Goal: Information Seeking & Learning: Learn about a topic

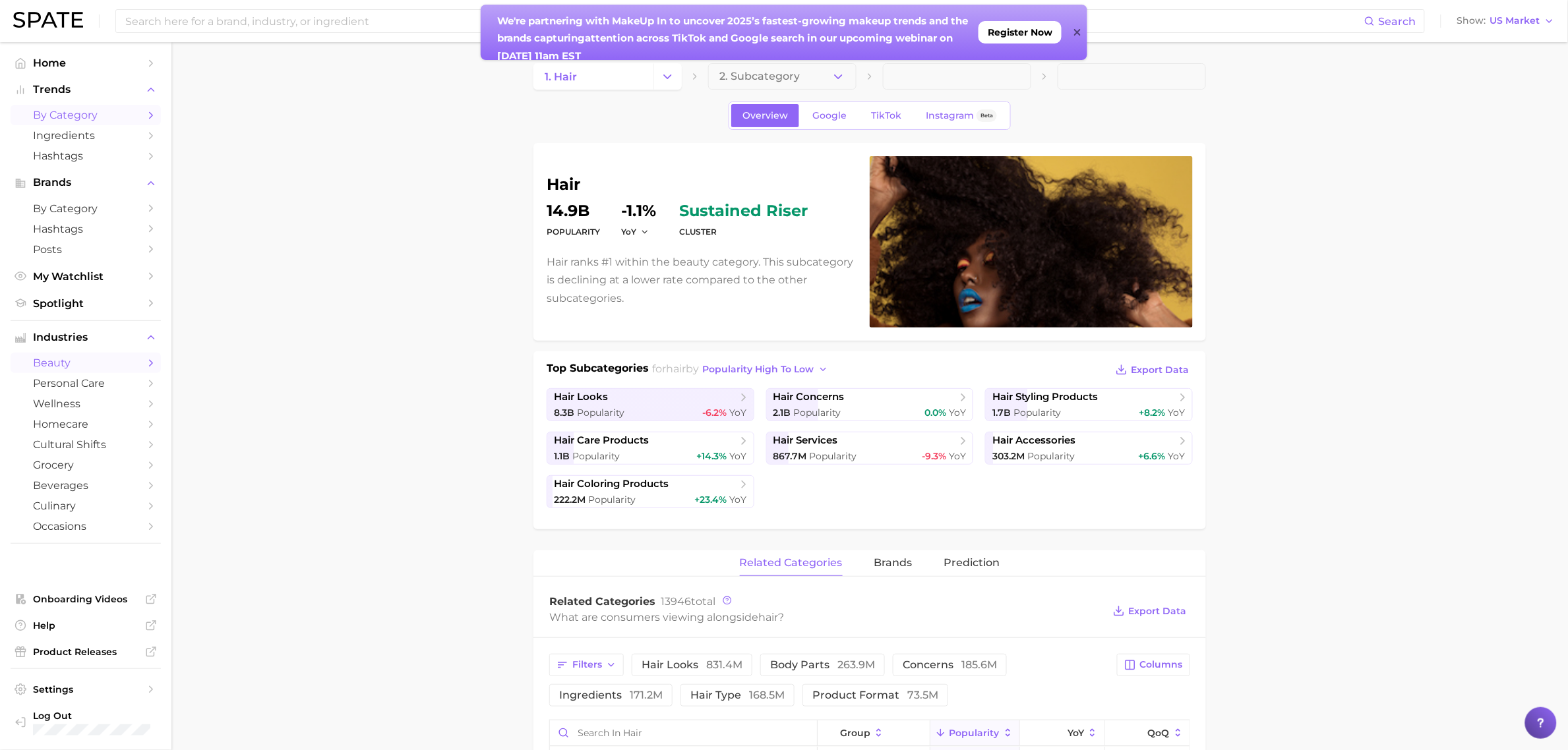
click at [69, 111] on span "by Category" at bounding box center [86, 115] width 106 height 13
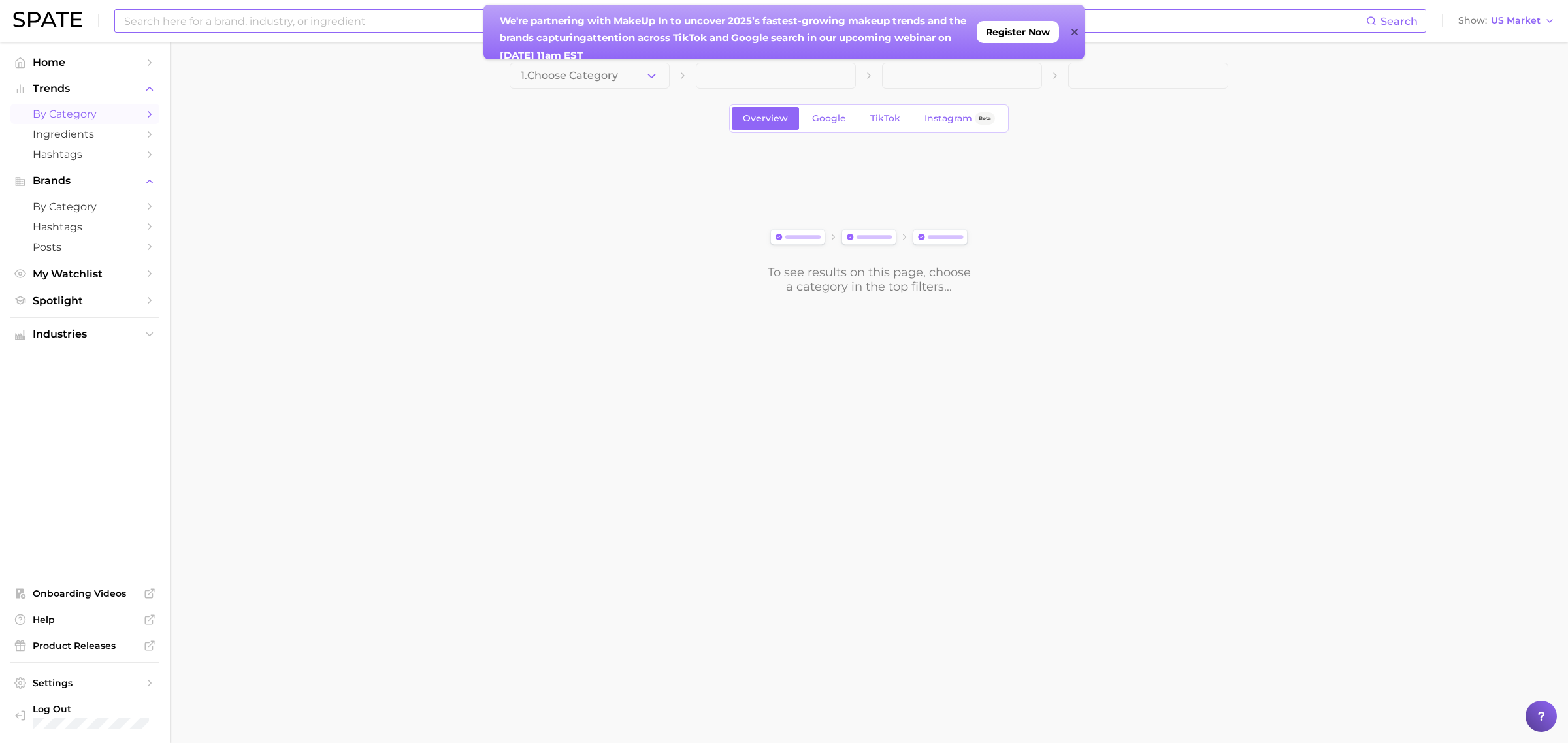
click at [320, 15] on input at bounding box center [745, 21] width 1243 height 22
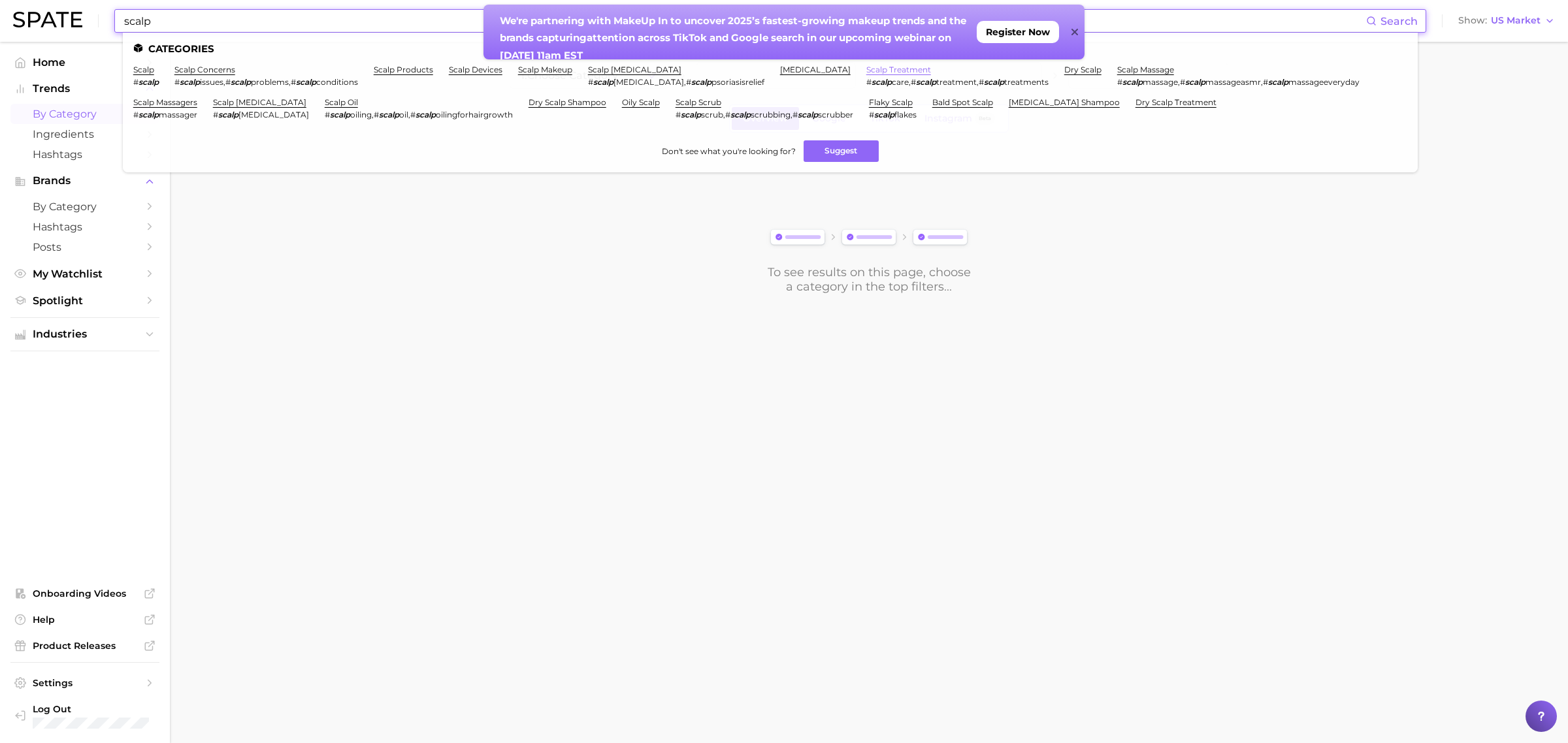
type input "scalp"
click at [866, 70] on link "scalp treatment" at bounding box center [899, 69] width 65 height 10
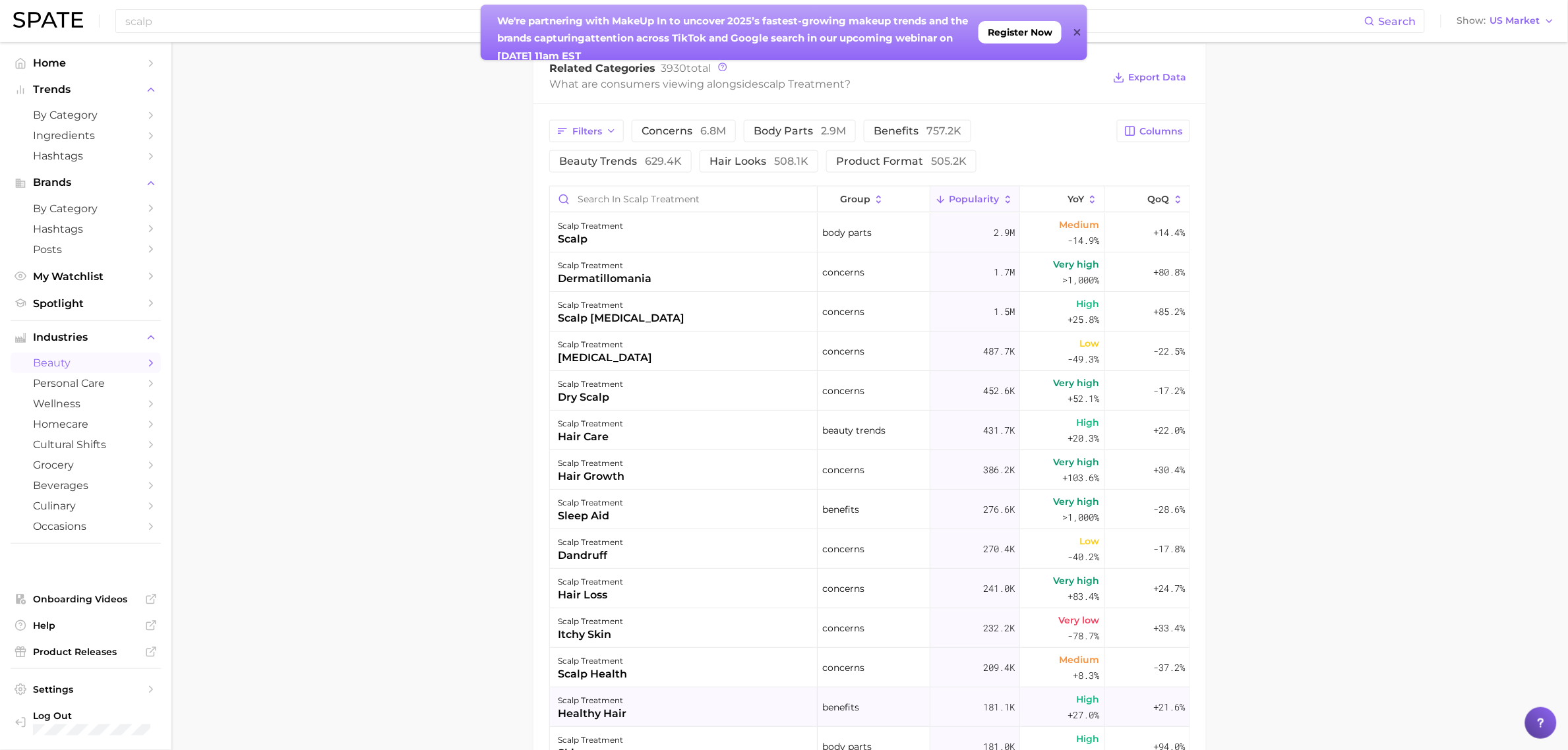
scroll to position [660, 0]
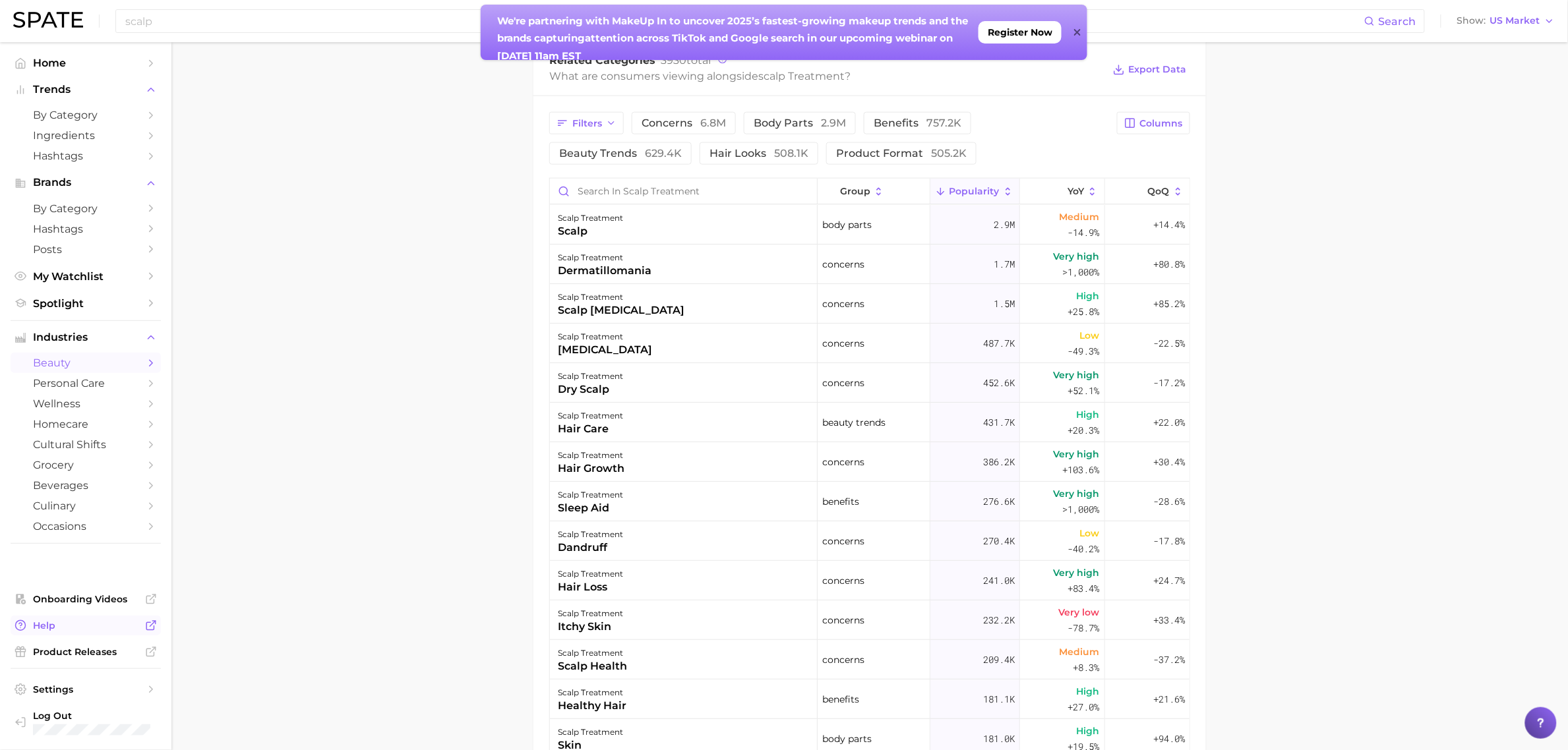
click at [67, 627] on span "Help" at bounding box center [86, 626] width 106 height 12
